Goal: Find specific page/section: Find specific page/section

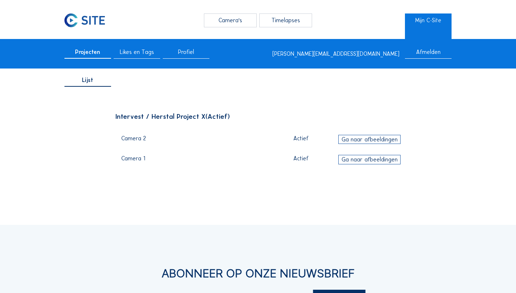
click at [346, 140] on div "Ga naar afbeeldingen" at bounding box center [369, 139] width 62 height 9
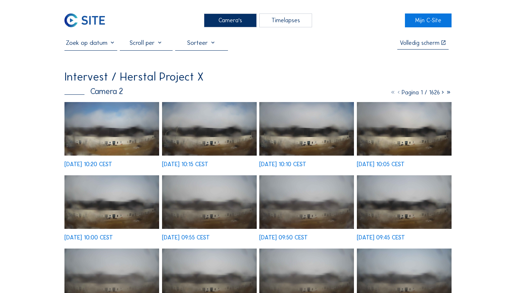
click at [101, 48] on div at bounding box center [90, 44] width 53 height 11
click at [197, 142] on img at bounding box center [209, 129] width 95 height 54
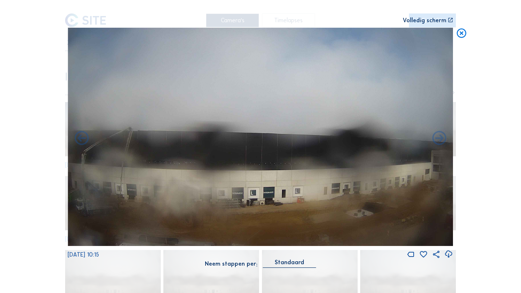
click at [286, 264] on div "Standaard" at bounding box center [289, 262] width 29 height 7
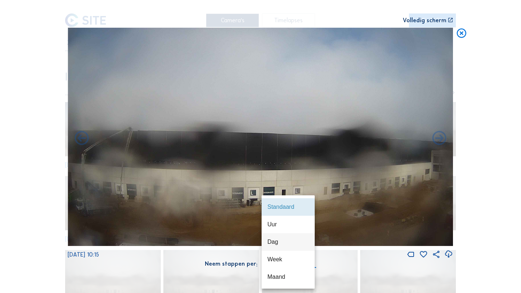
click at [285, 245] on div "Dag" at bounding box center [289, 241] width 42 height 7
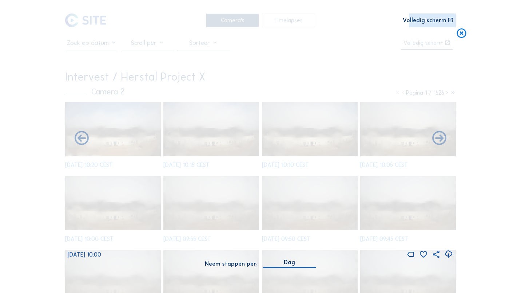
click at [285, 257] on div "[DATE] 10:00" at bounding box center [261, 254] width 386 height 9
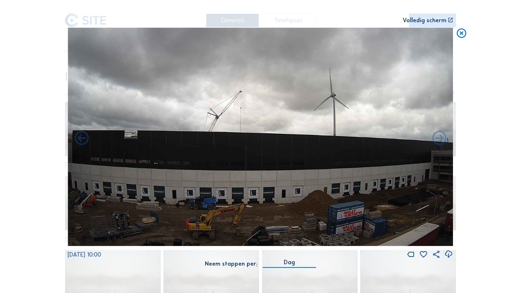
click at [285, 260] on div "Dag" at bounding box center [289, 262] width 11 height 7
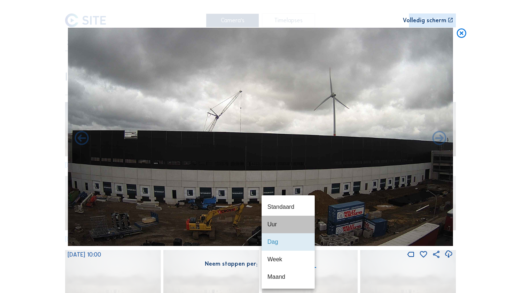
click at [279, 228] on div "Uur" at bounding box center [289, 224] width 42 height 16
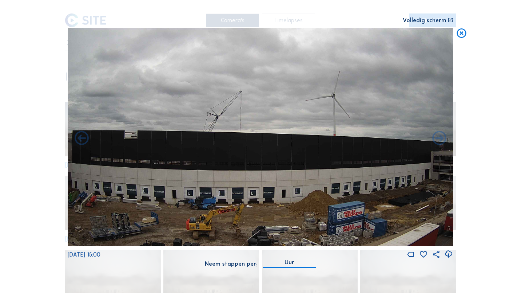
click at [297, 267] on div "Uur" at bounding box center [289, 263] width 53 height 8
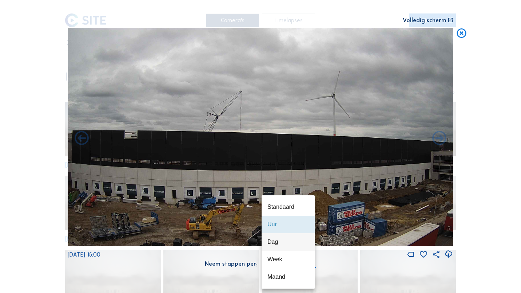
click at [287, 246] on div "Dag" at bounding box center [289, 242] width 42 height 16
